Goal: Use online tool/utility: Utilize a website feature to perform a specific function

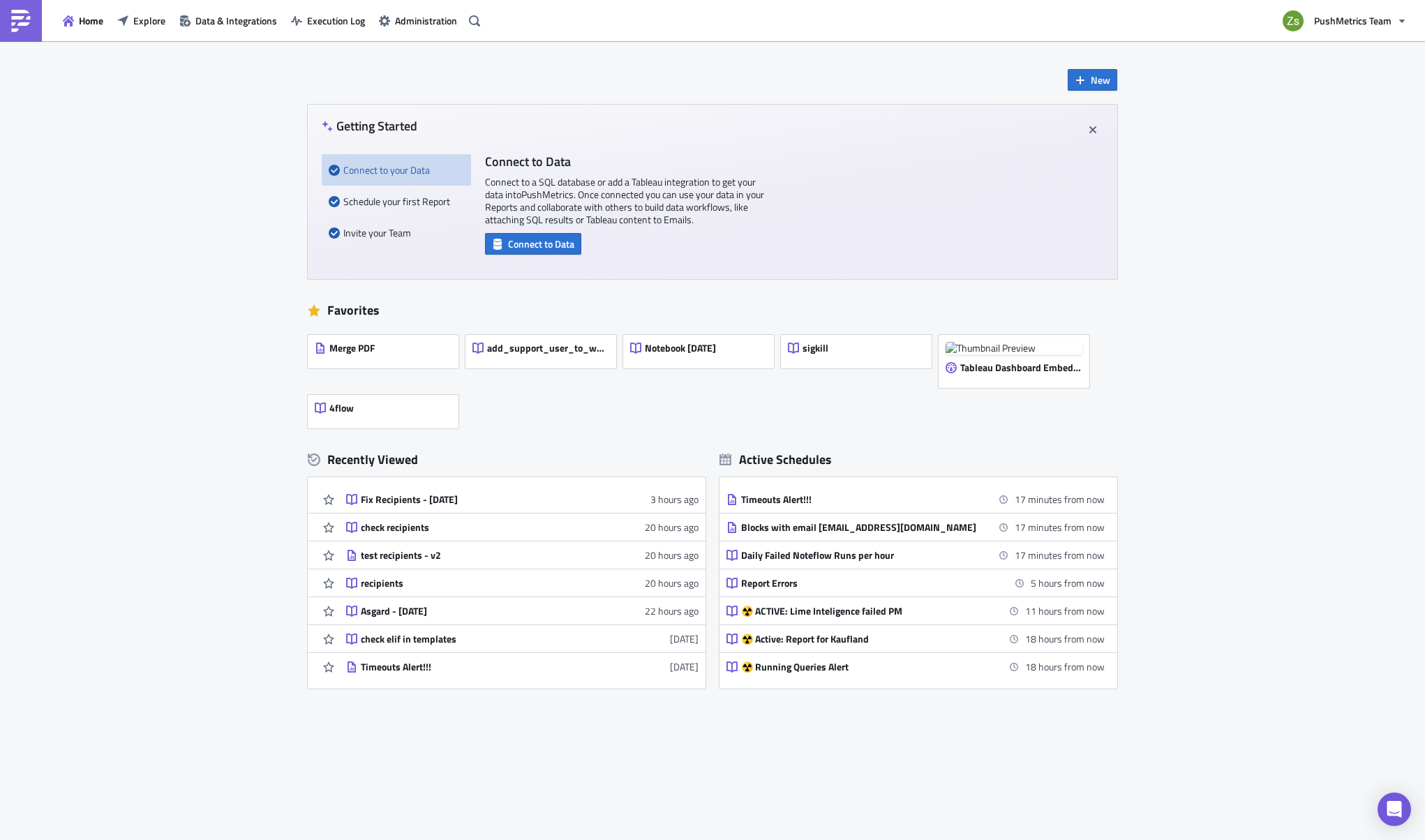
drag, startPoint x: 539, startPoint y: 444, endPoint x: 430, endPoint y: 508, distance: 126.4
click at [430, 508] on link "Fix Recipients - [DATE] 3 hours ago" at bounding box center [522, 499] width 352 height 27
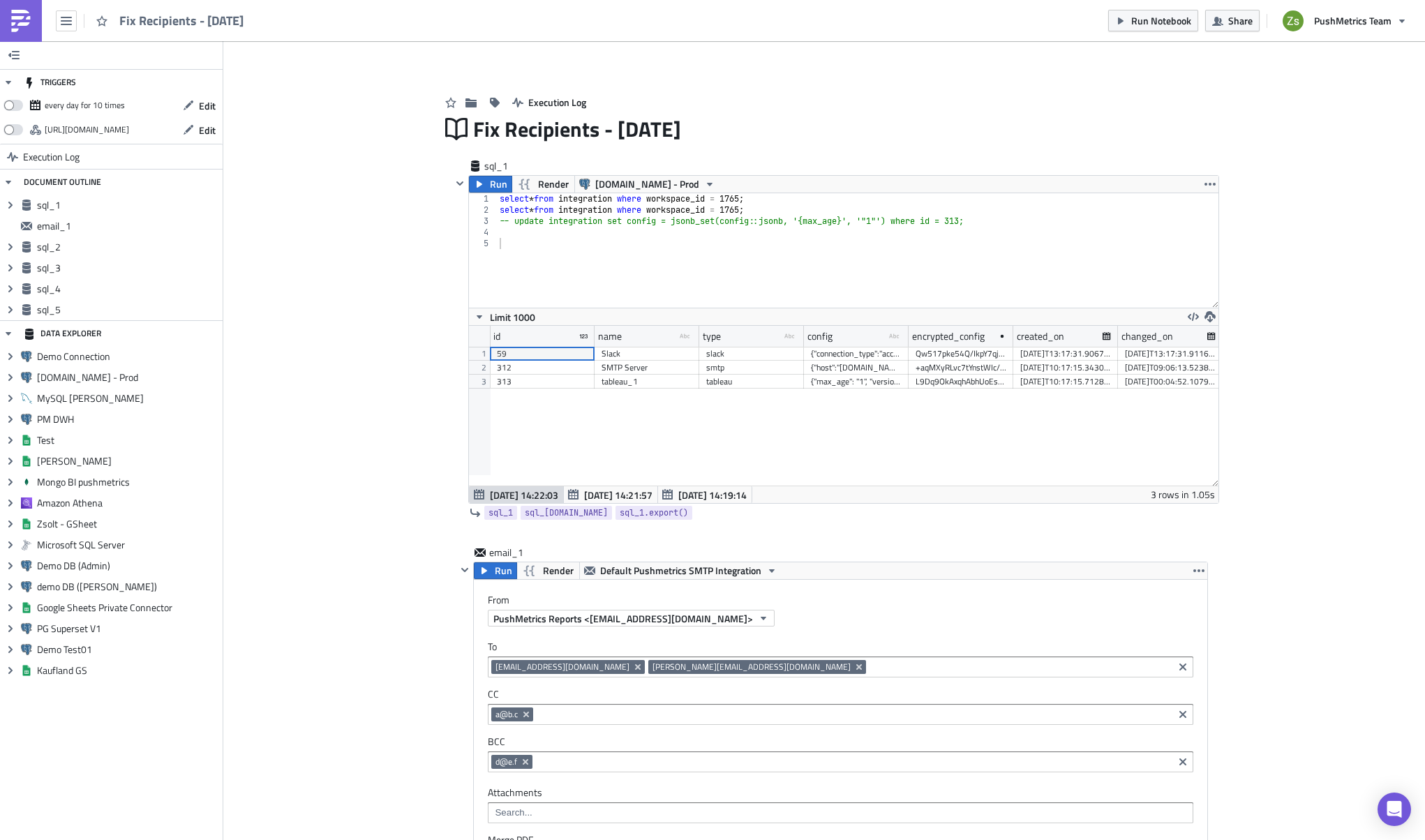
scroll to position [160, 733]
click at [587, 491] on span "Jul 15 14:21:57" at bounding box center [618, 494] width 69 height 14
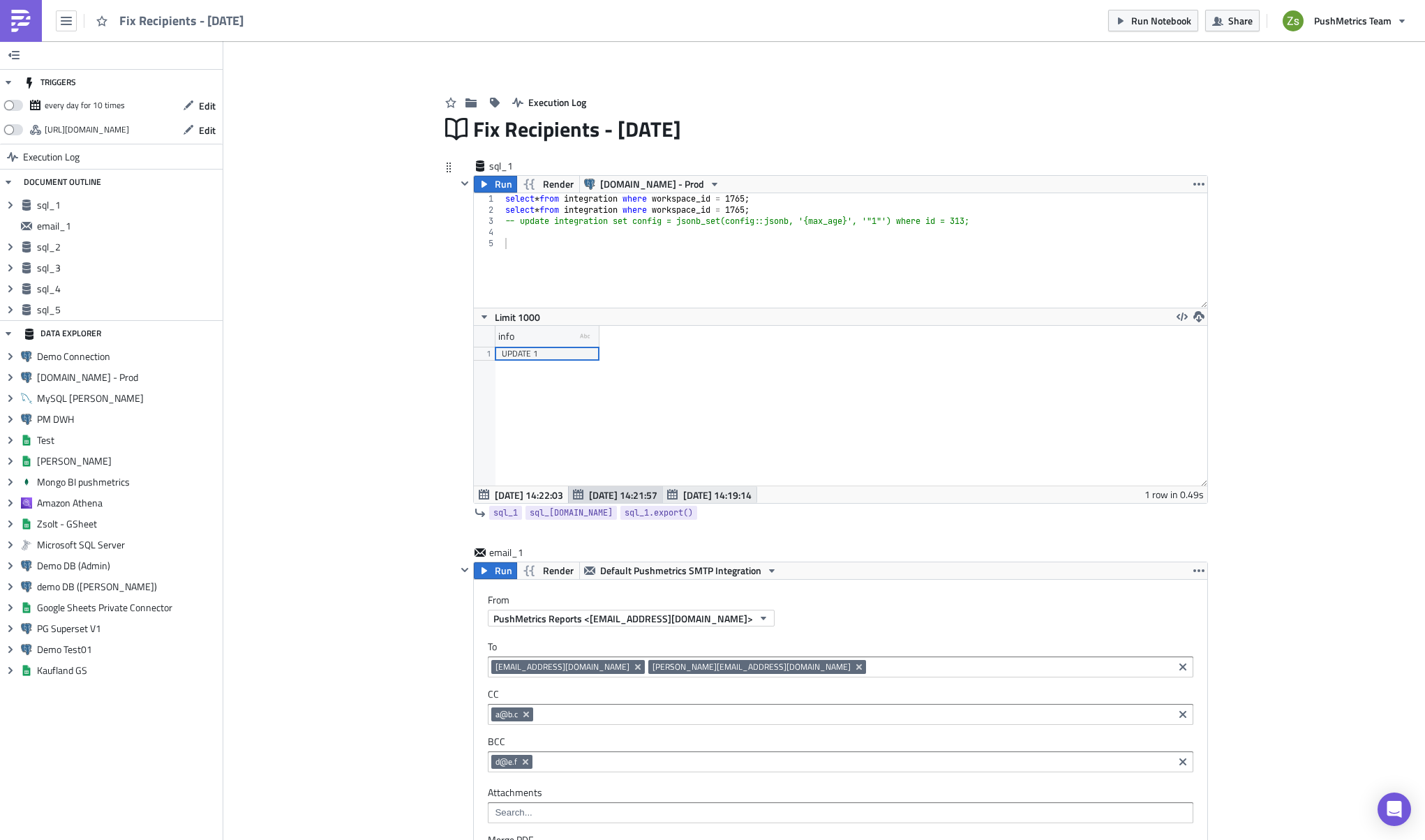
click at [691, 491] on span "Jul 15 14:19:14" at bounding box center [717, 494] width 69 height 14
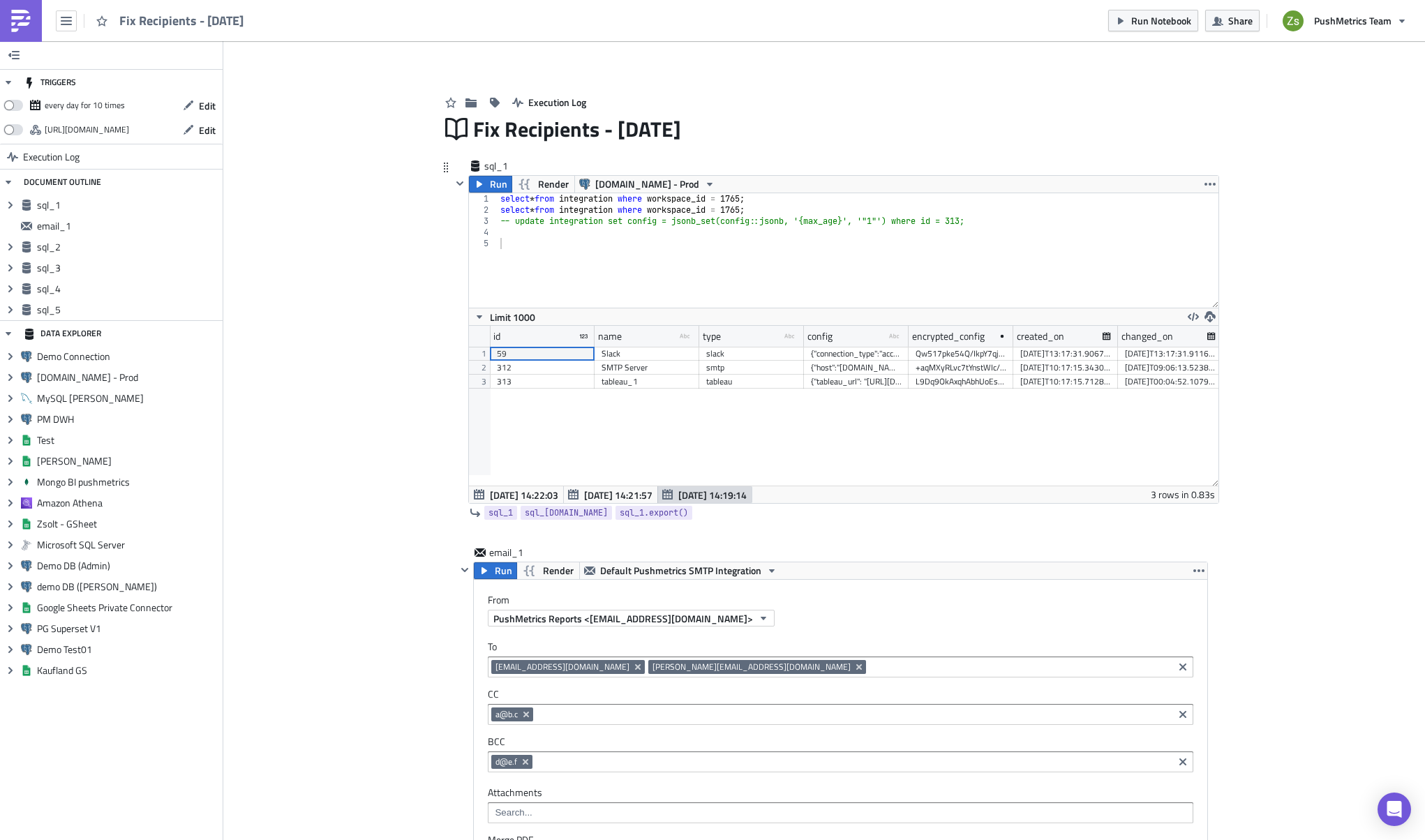
scroll to position [160, 750]
click at [23, 28] on img at bounding box center [21, 21] width 22 height 22
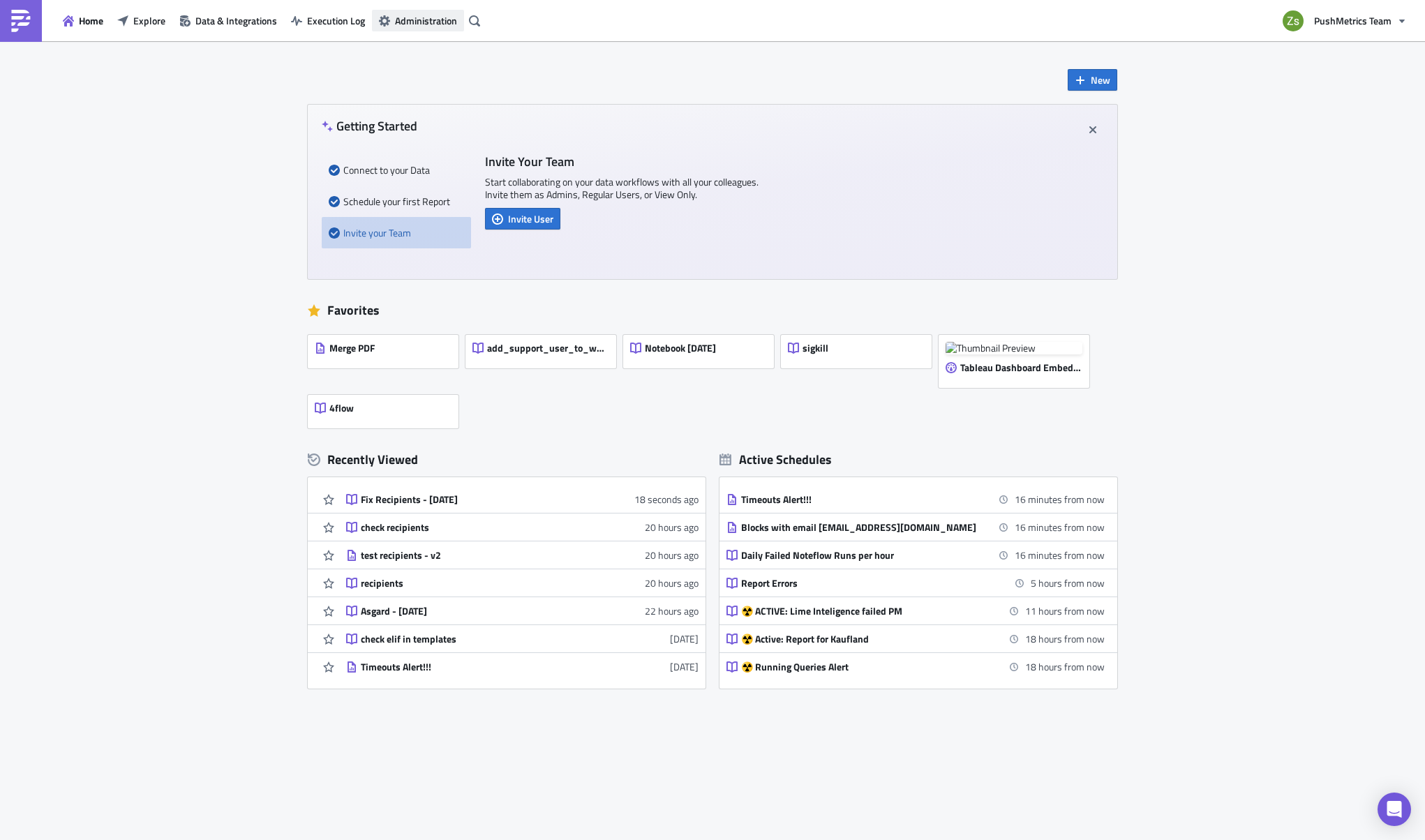
click at [404, 23] on span "Administration" at bounding box center [426, 20] width 62 height 14
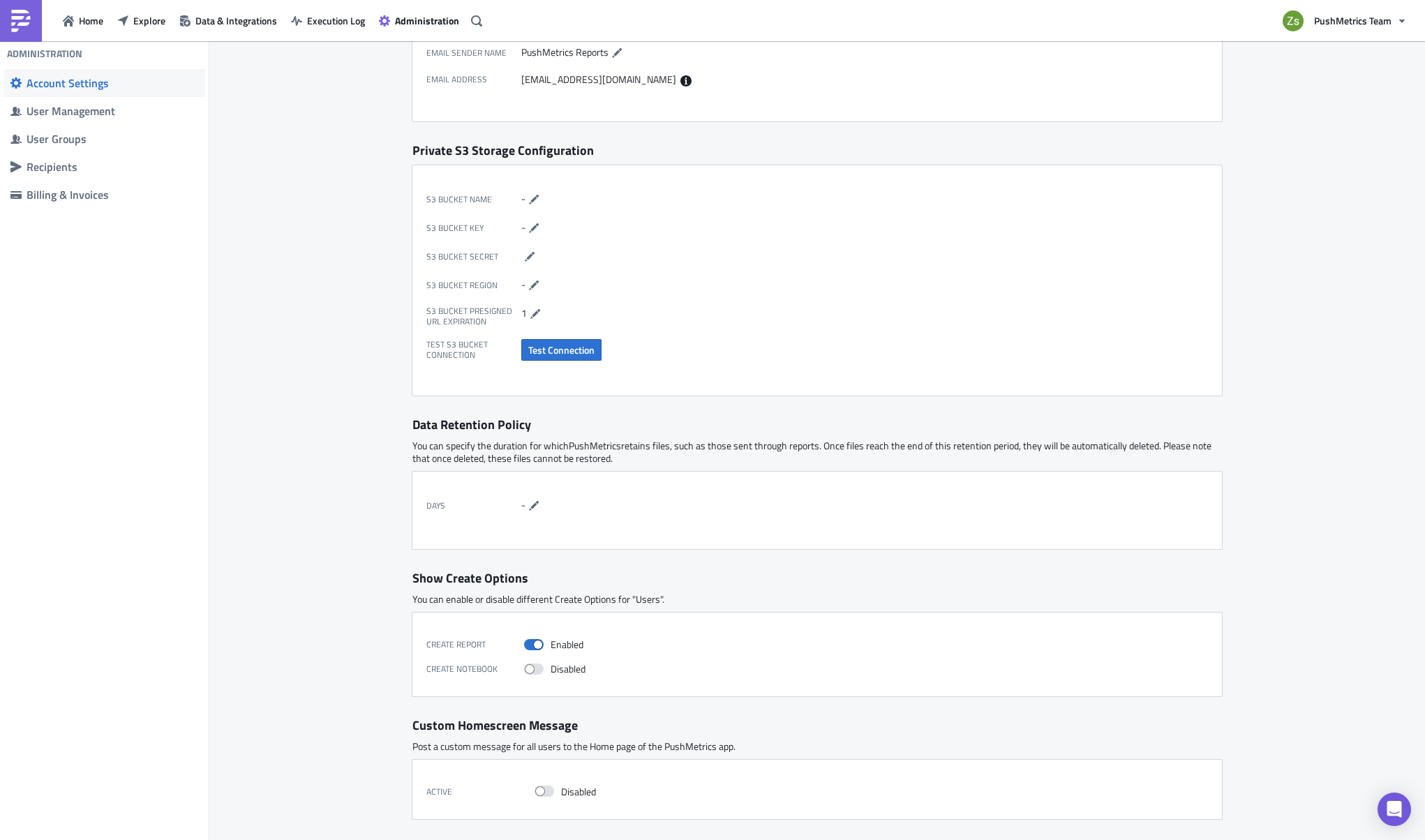
scroll to position [250, 0]
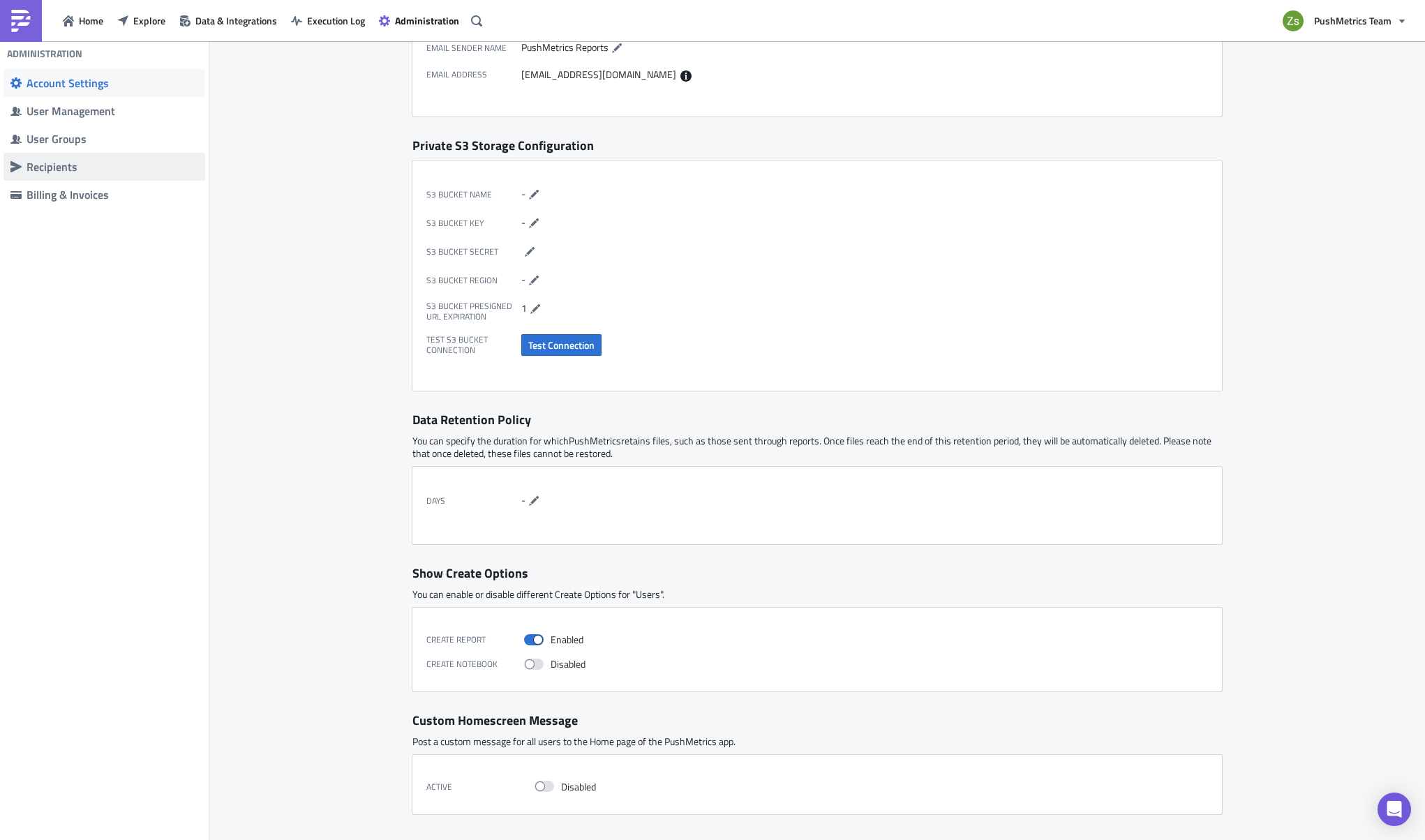
click at [134, 171] on div "Recipients" at bounding box center [112, 167] width 172 height 14
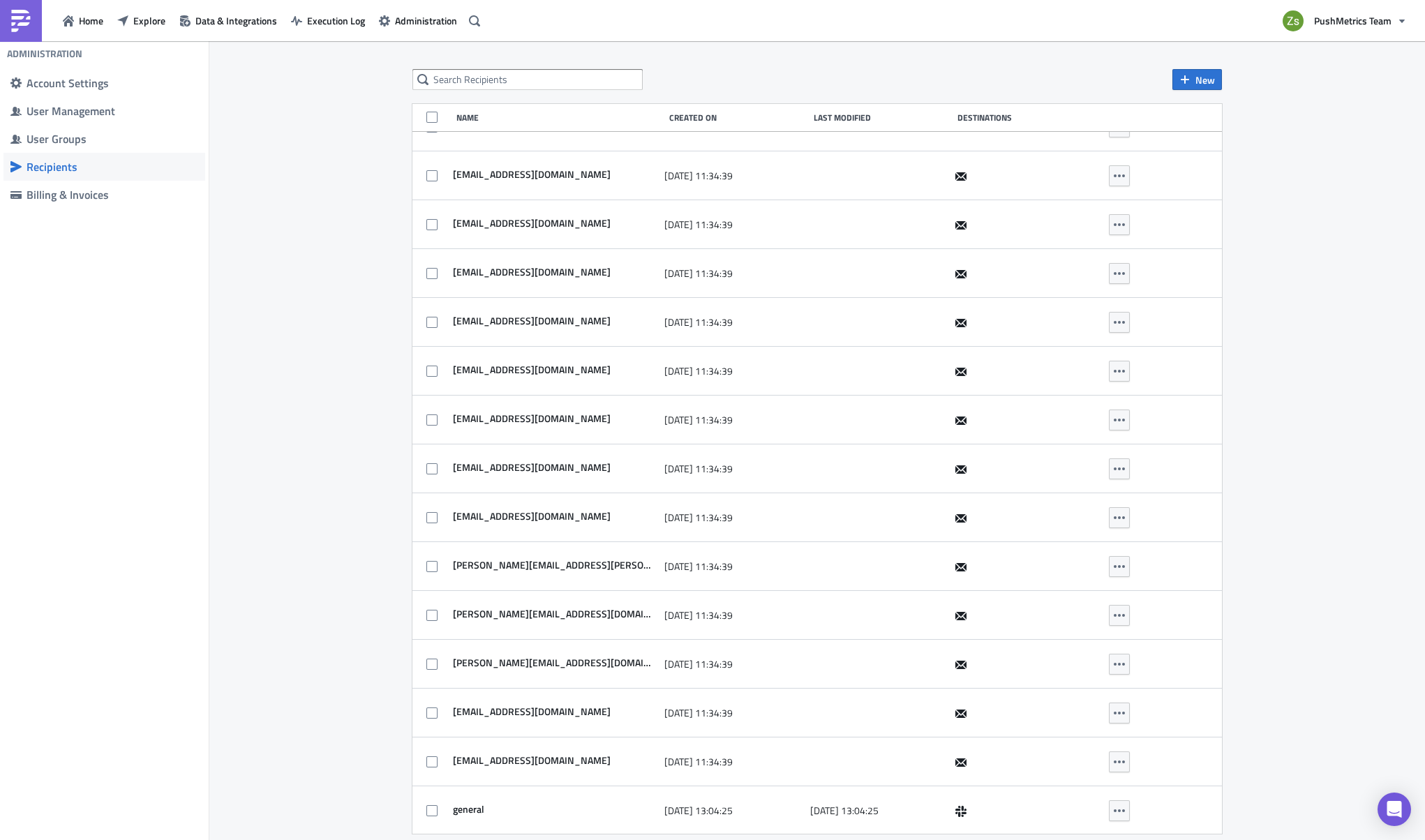
scroll to position [421, 0]
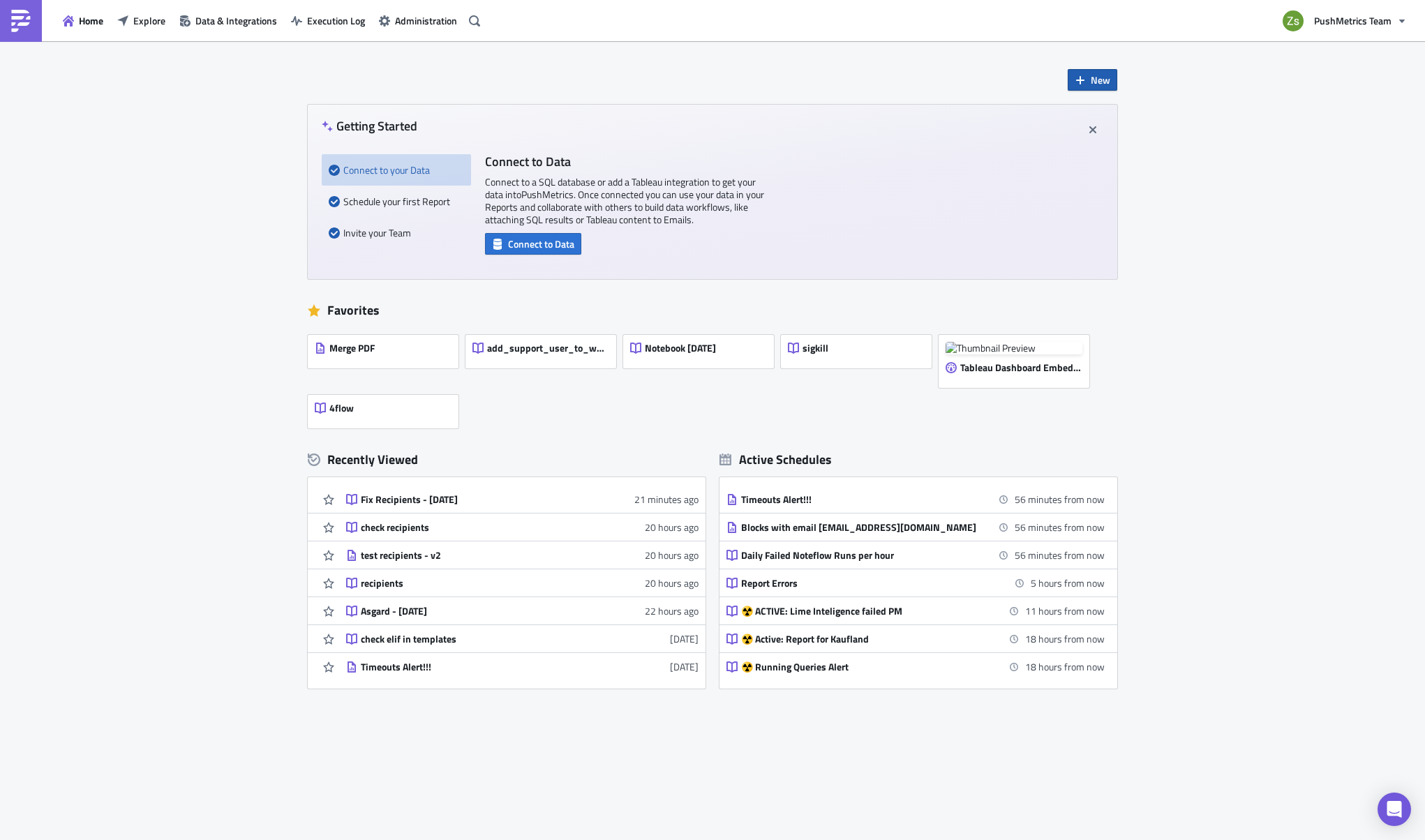
click at [1092, 85] on span "New" at bounding box center [1100, 80] width 19 height 14
click at [1105, 135] on div "Notebook" at bounding box center [1139, 136] width 93 height 14
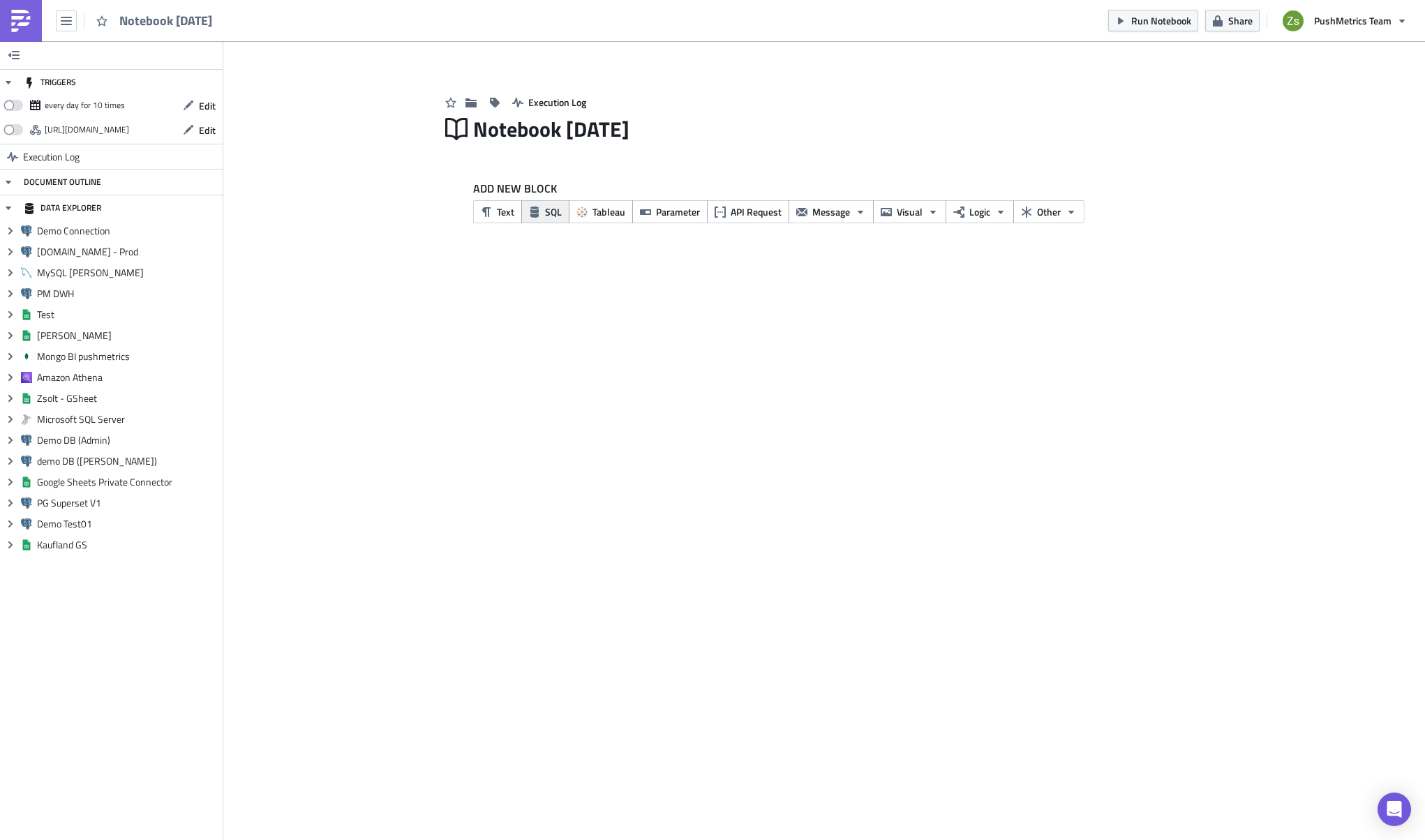
click at [545, 218] on span "SQL" at bounding box center [553, 211] width 17 height 14
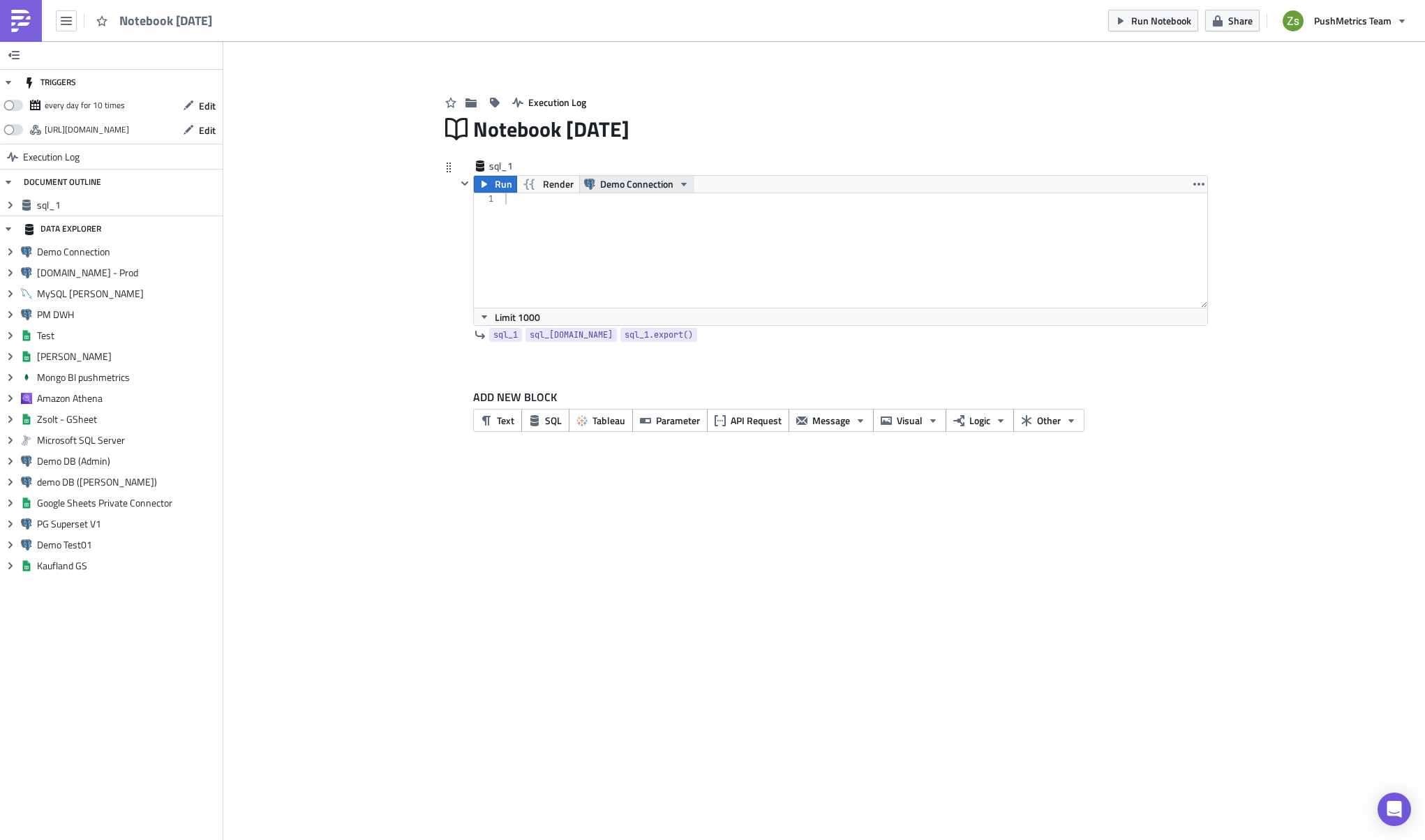
click at [619, 185] on span "Demo Connection" at bounding box center [636, 184] width 74 height 17
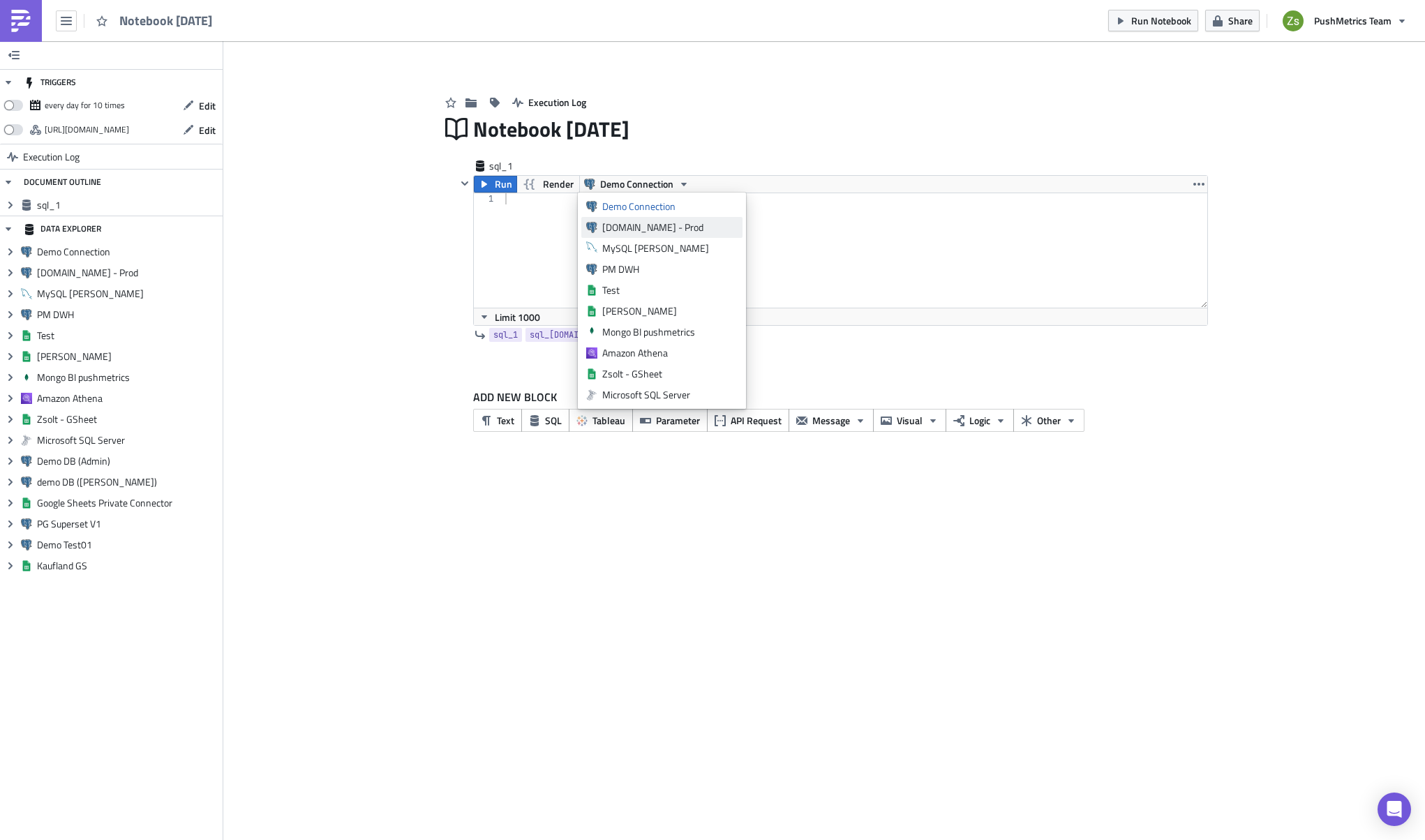
click at [652, 228] on div "[DOMAIN_NAME] - Prod" at bounding box center [670, 228] width 135 height 14
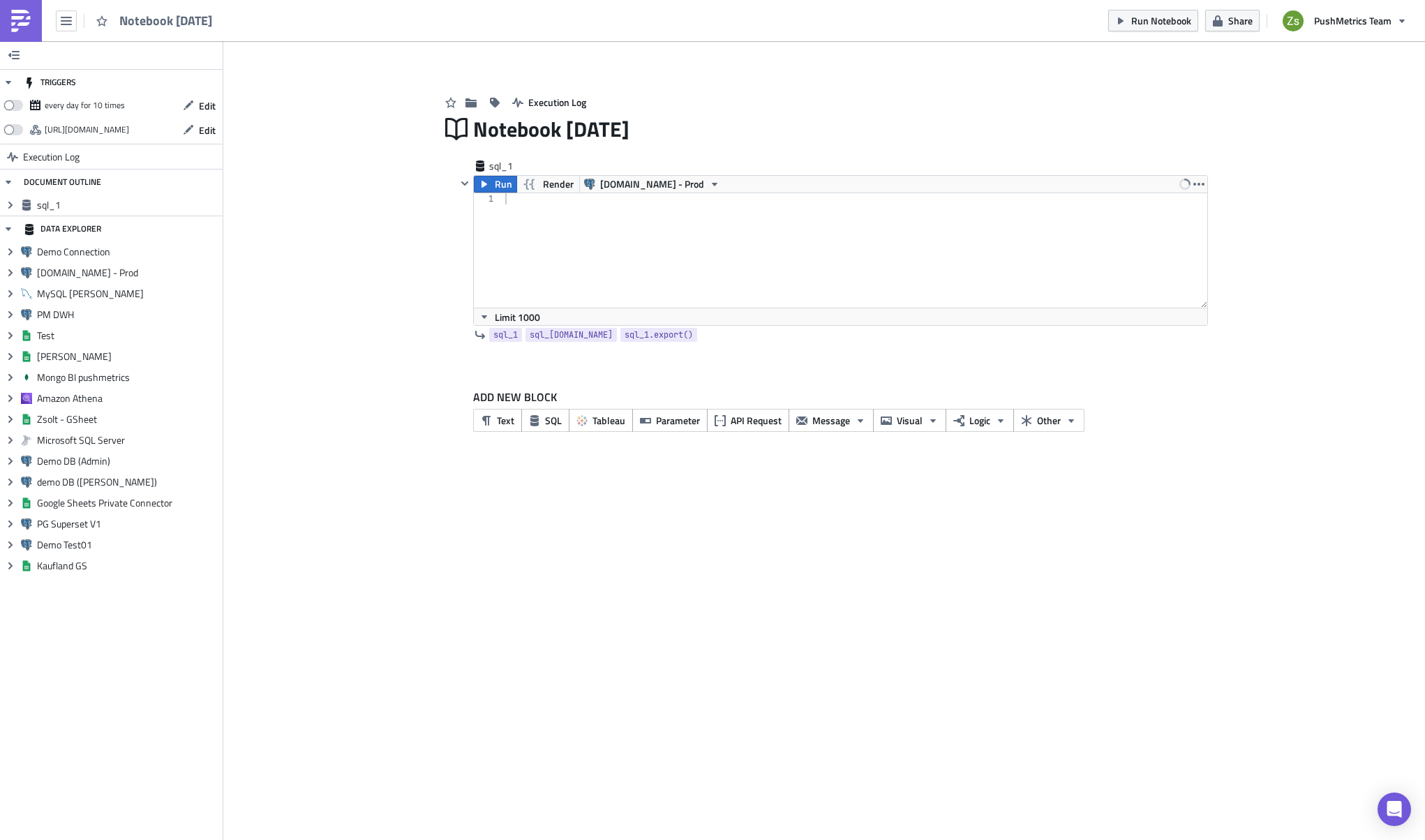
click at [652, 228] on div at bounding box center [856, 261] width 706 height 137
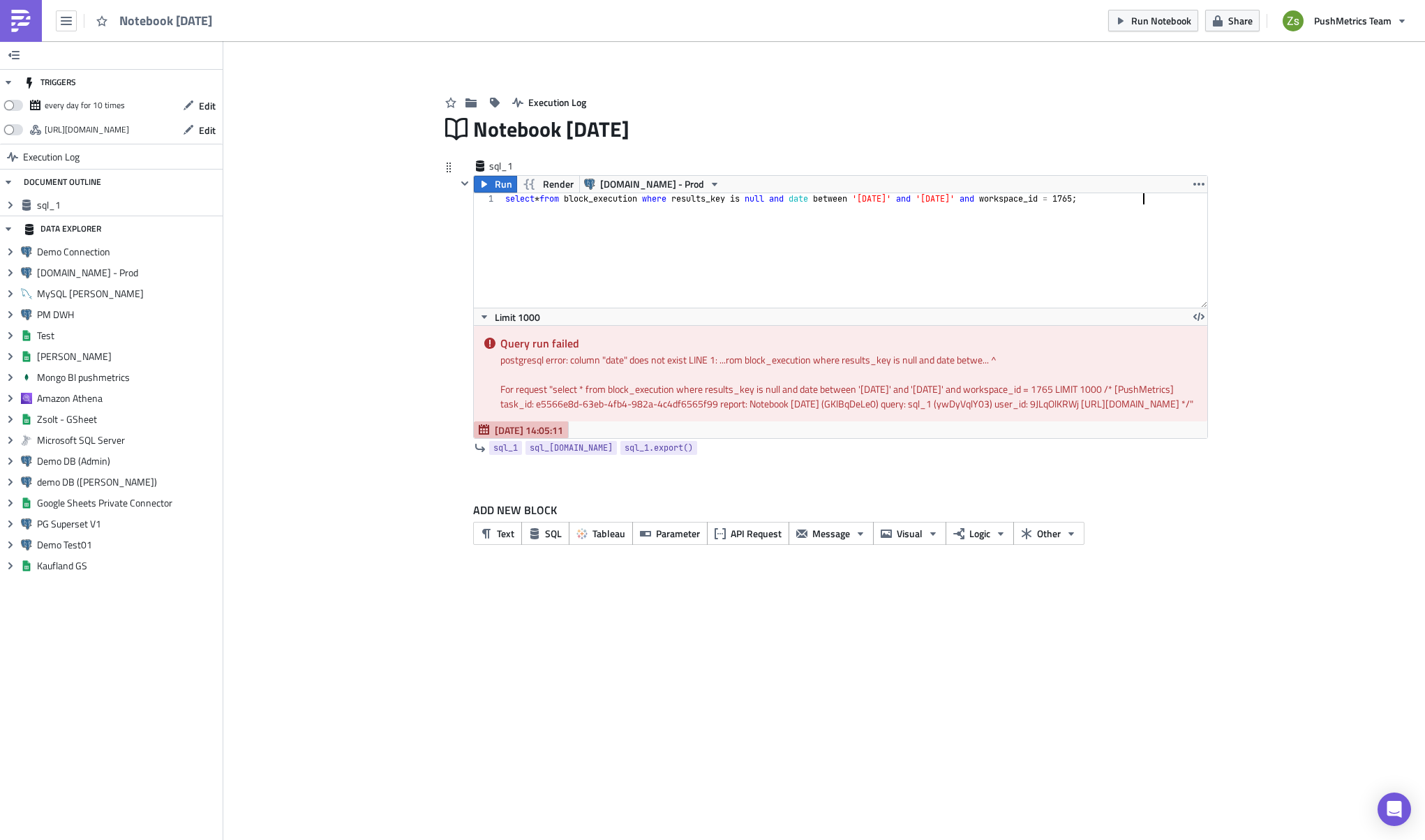
click at [810, 195] on div "select * from block_execution where results_key is null and date between '[DATE…" at bounding box center [856, 261] width 706 height 137
click at [493, 189] on button "Run" at bounding box center [495, 184] width 43 height 17
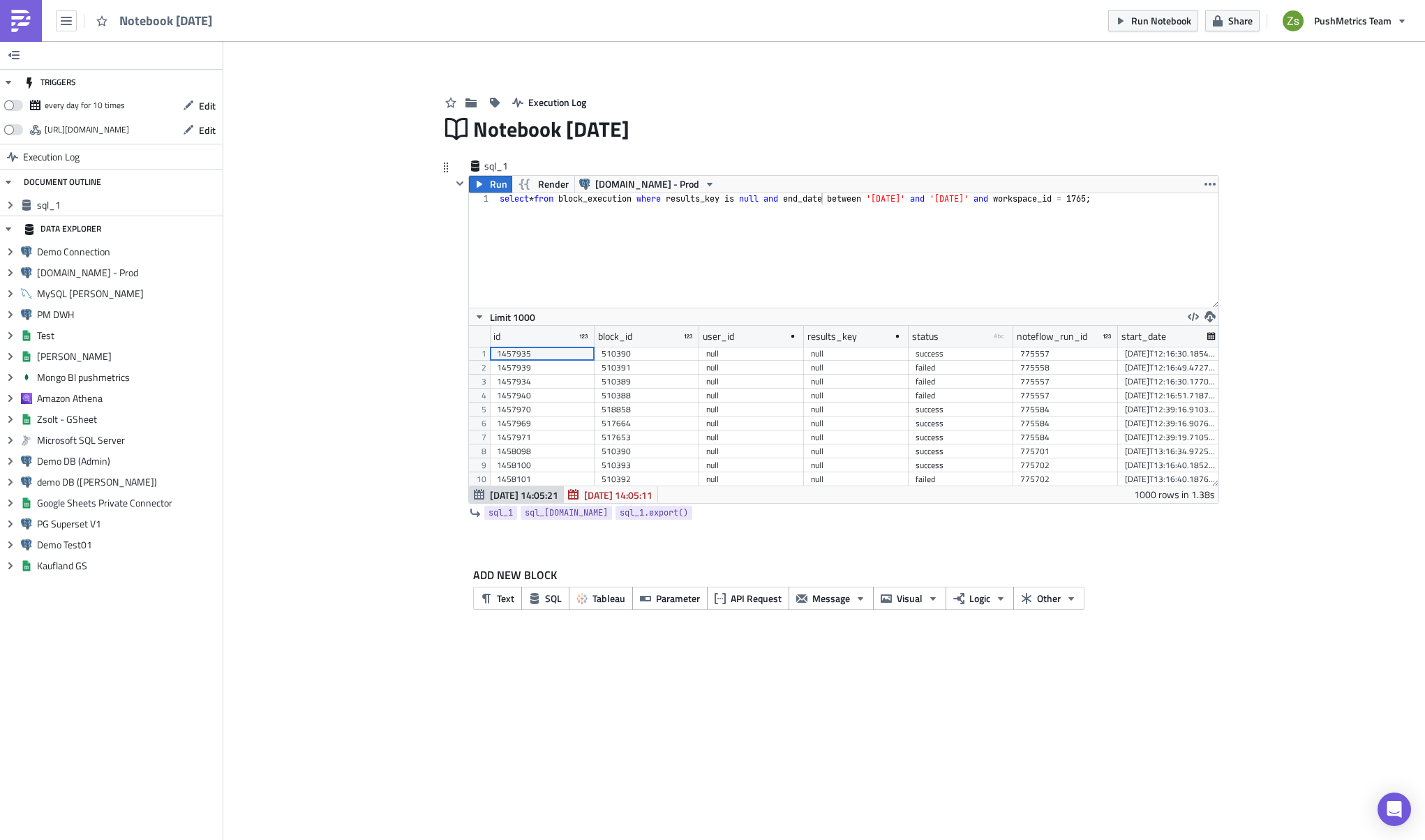
scroll to position [160, 750]
click at [503, 323] on span "Limit 1000" at bounding box center [513, 316] width 46 height 14
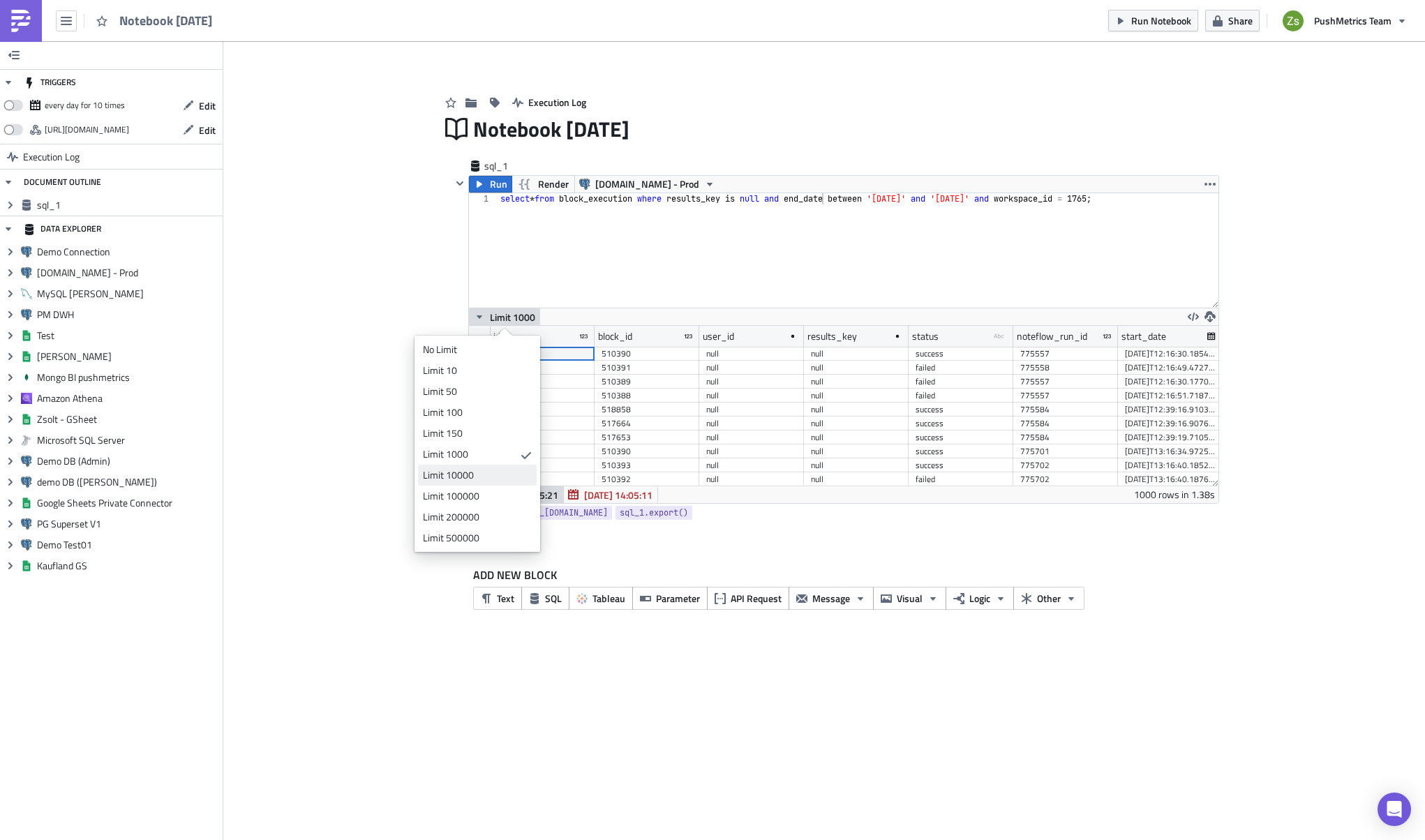
click at [480, 485] on link "Limit 10000" at bounding box center [477, 475] width 118 height 21
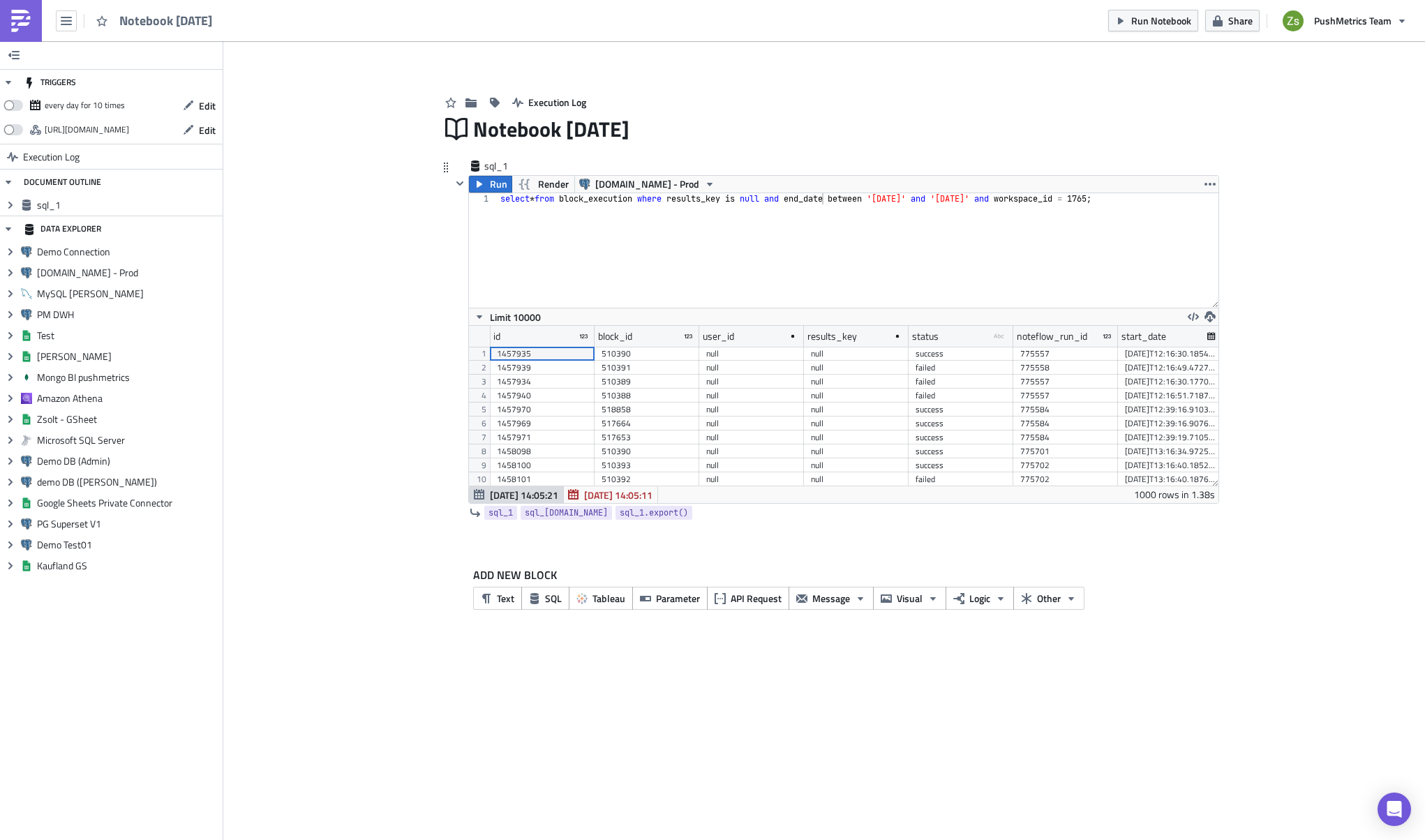
click at [484, 174] on div "sql_1" at bounding box center [835, 167] width 768 height 16
click at [489, 185] on button "Run" at bounding box center [490, 184] width 43 height 17
click at [503, 324] on button "Limit 10000" at bounding box center [507, 317] width 77 height 17
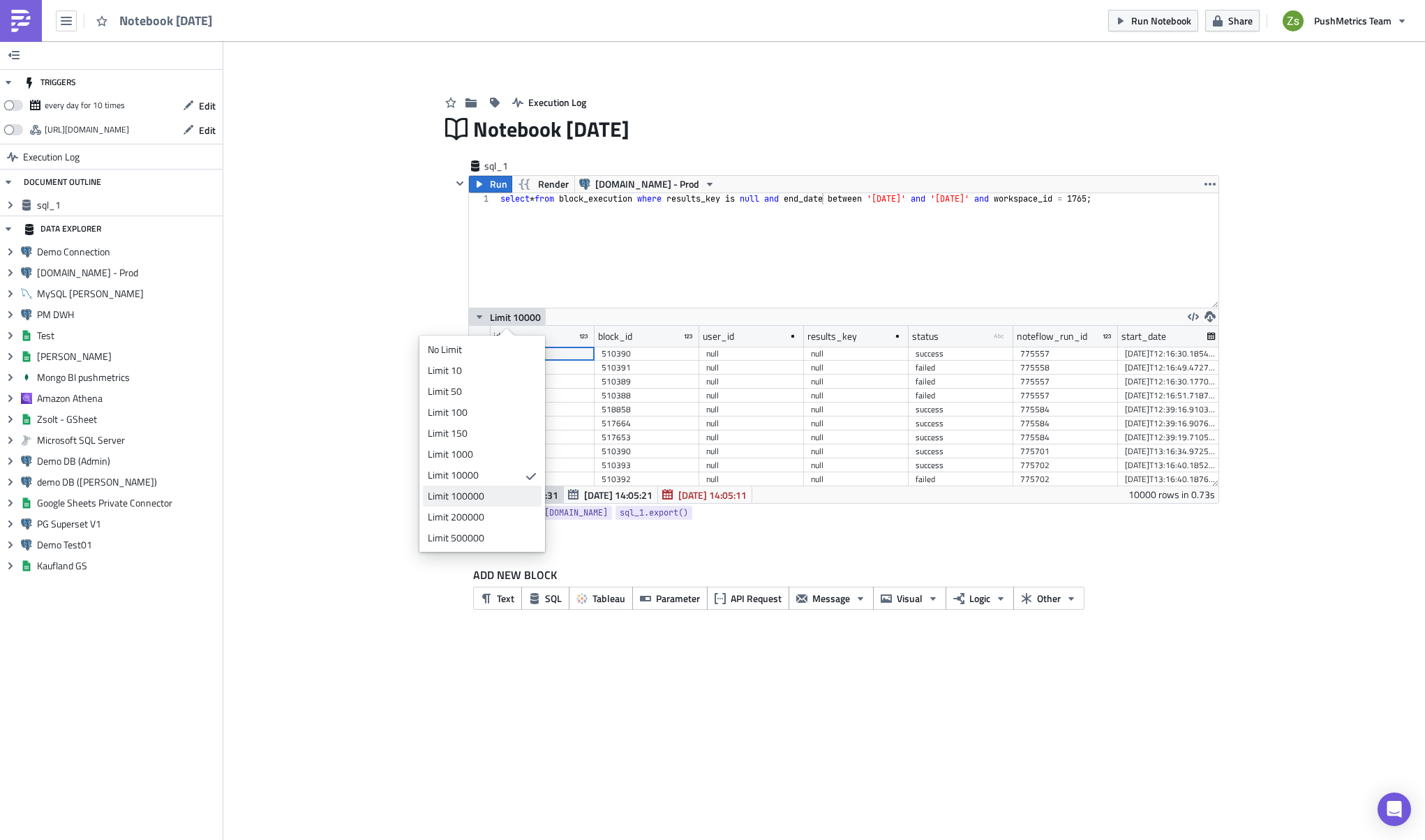
click at [503, 494] on div "Limit 100000" at bounding box center [480, 496] width 104 height 14
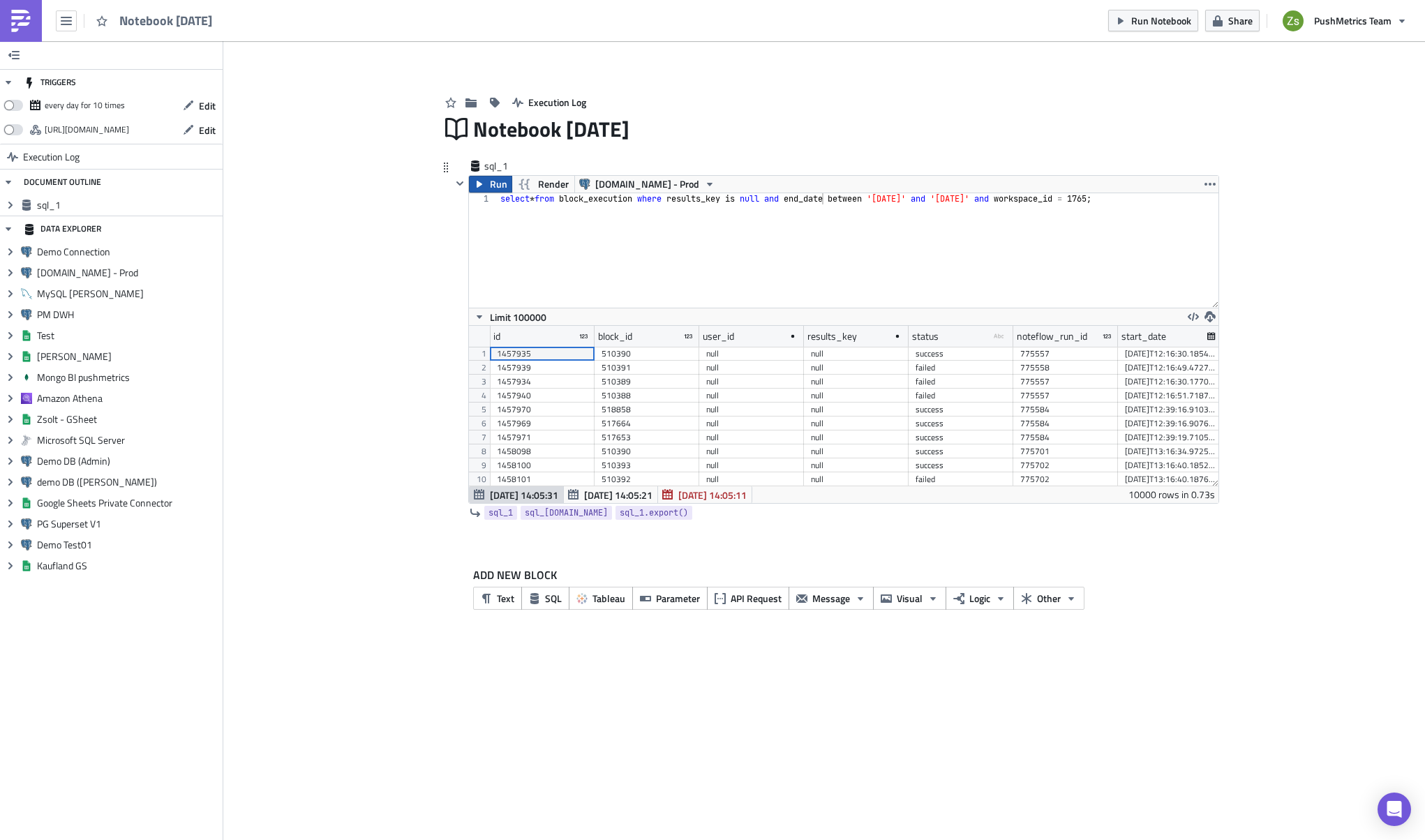
click at [497, 190] on span "Run" at bounding box center [498, 184] width 18 height 17
click at [614, 213] on div "select * from block_execution where results_key is null and end_date between '[…" at bounding box center [858, 261] width 721 height 137
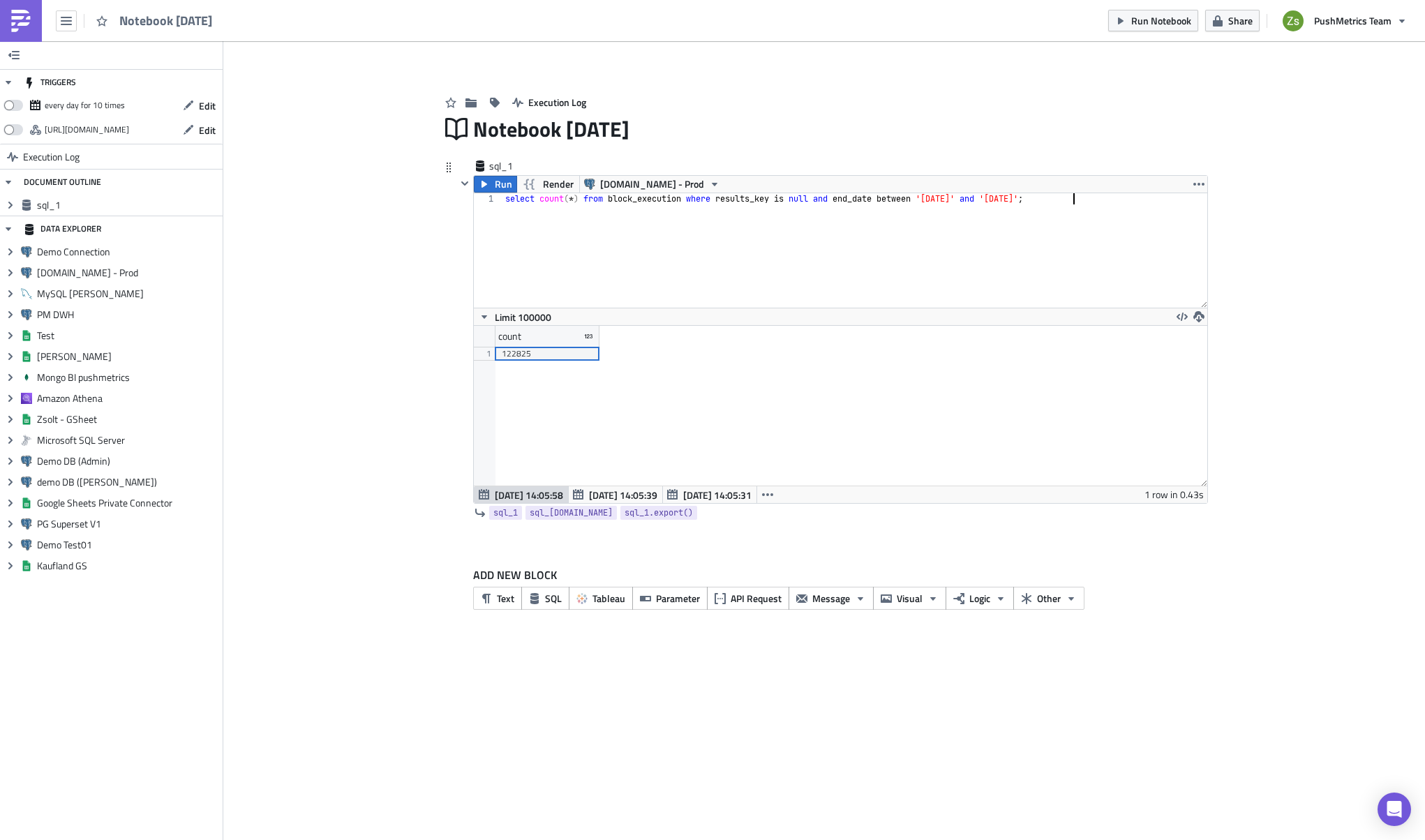
scroll to position [160, 733]
click at [971, 203] on div "select count ( * ) from block_execution where results_key is null and end_date …" at bounding box center [855, 261] width 705 height 137
click at [1047, 197] on div "select count ( * ) from block_execution where results_key is null and end_date …" at bounding box center [855, 261] width 705 height 137
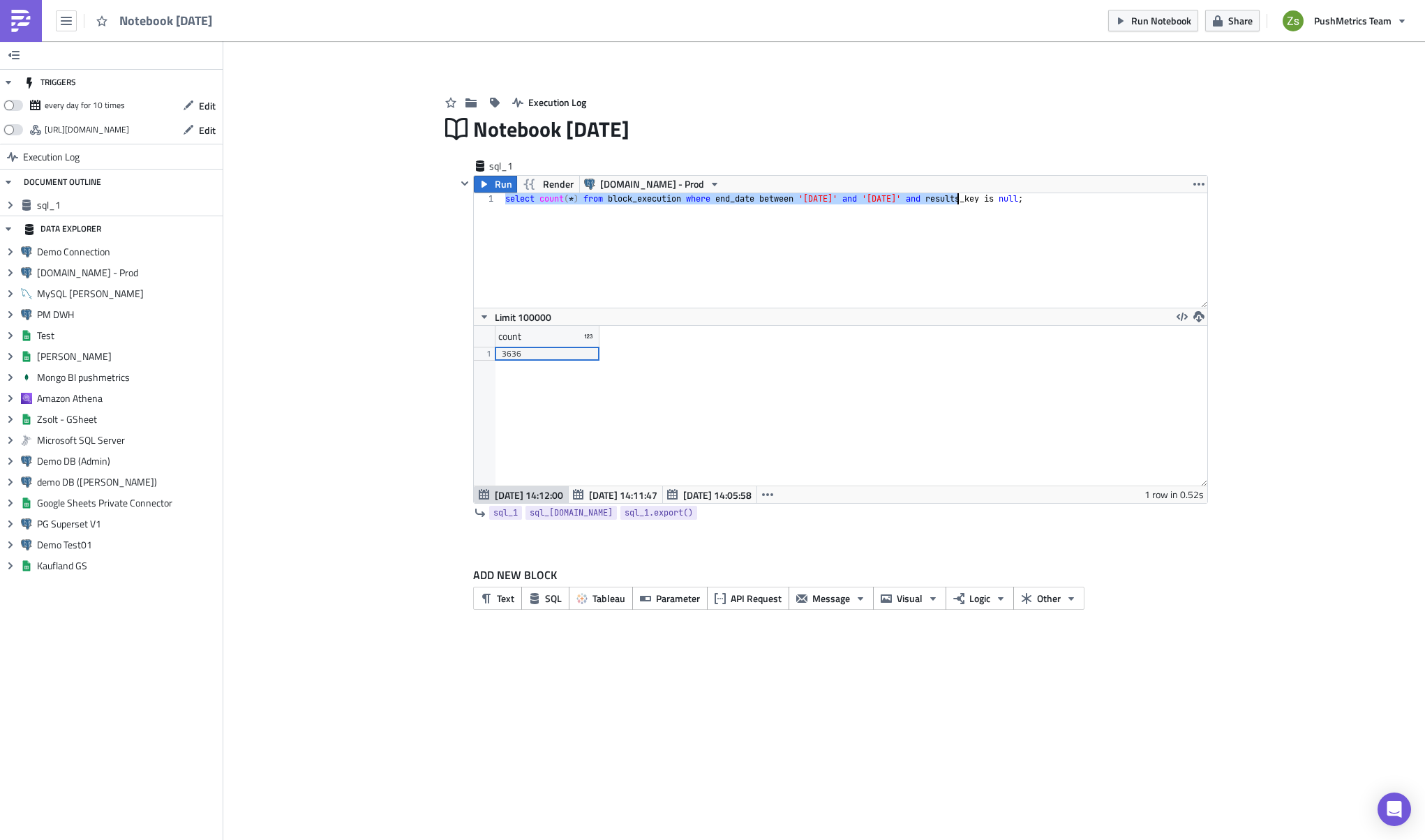
type textarea "select count(*) from block_execution where end_date between '[DATE]' and '[DATE…"
